Goal: Check status: Check status

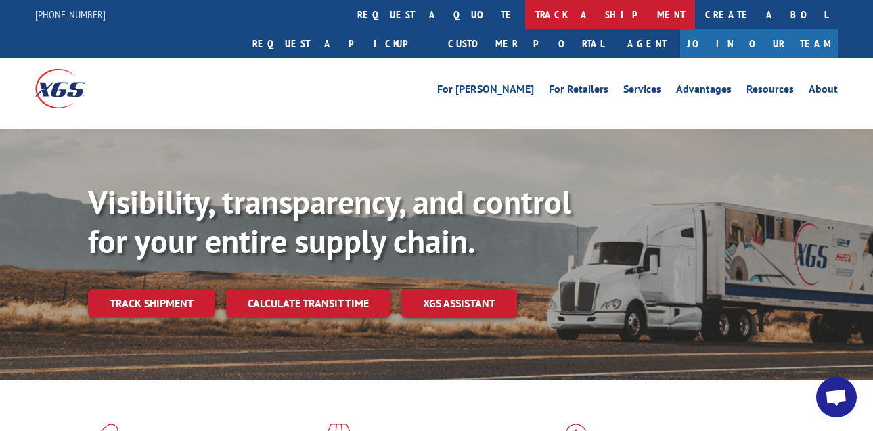
click at [525, 20] on link "track a shipment" at bounding box center [610, 14] width 170 height 29
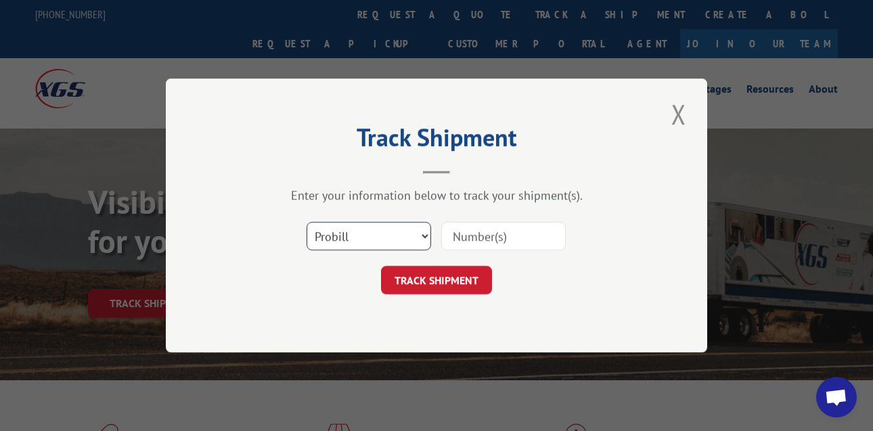
click at [378, 237] on select "Select category... Probill BOL PO" at bounding box center [368, 236] width 124 height 28
select select "po"
click at [306, 222] on select "Select category... Probill BOL PO" at bounding box center [368, 236] width 124 height 28
click at [482, 236] on input at bounding box center [503, 236] width 124 height 28
type input "45438933"
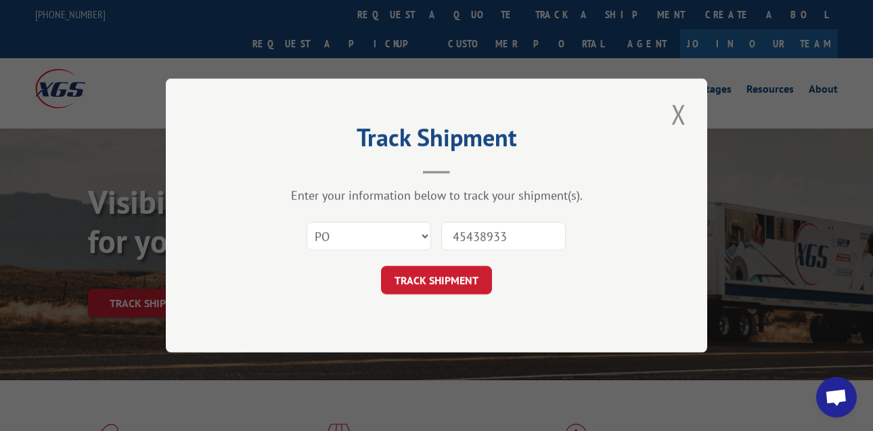
click button "TRACK SHIPMENT" at bounding box center [436, 280] width 111 height 28
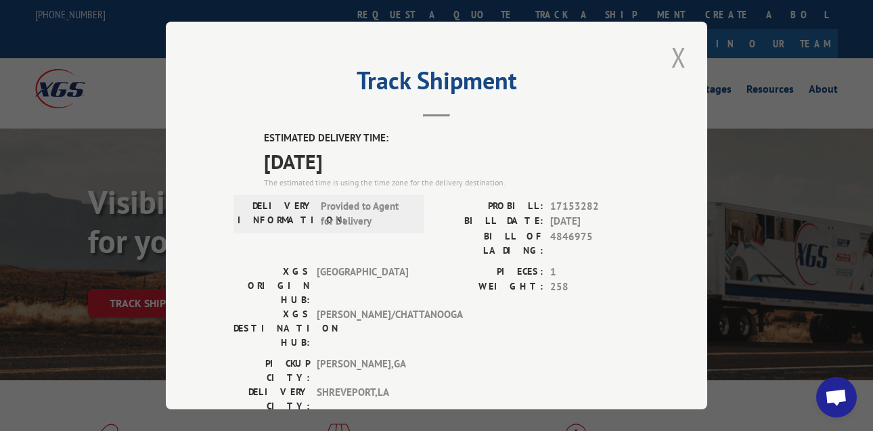
click at [670, 62] on button "Close modal" at bounding box center [678, 57] width 23 height 37
